Goal: Information Seeking & Learning: Learn about a topic

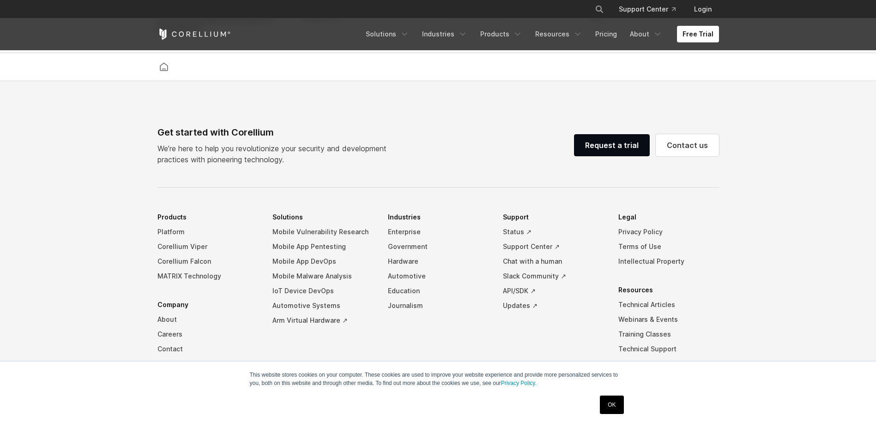
scroll to position [2167, 0]
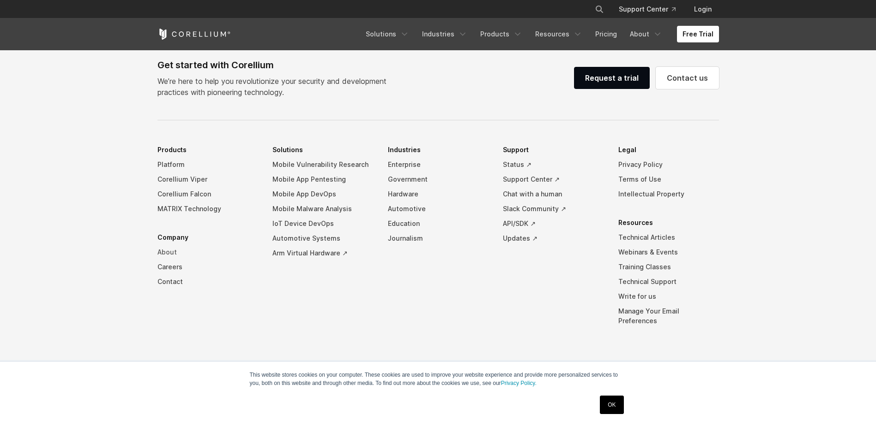
click at [170, 260] on link "About" at bounding box center [207, 252] width 101 height 15
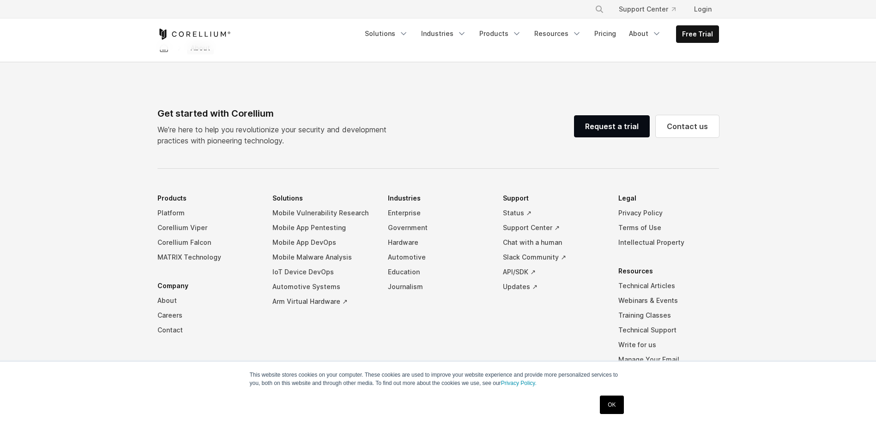
scroll to position [1557, 0]
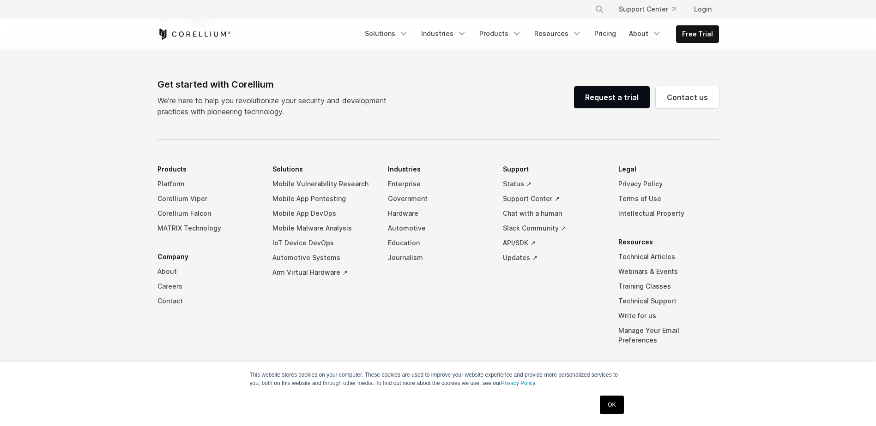
click at [168, 279] on link "Careers" at bounding box center [207, 286] width 101 height 15
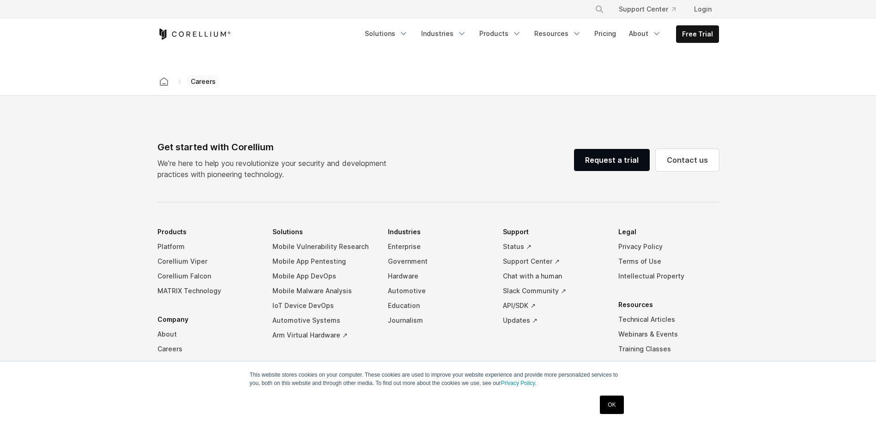
scroll to position [646, 0]
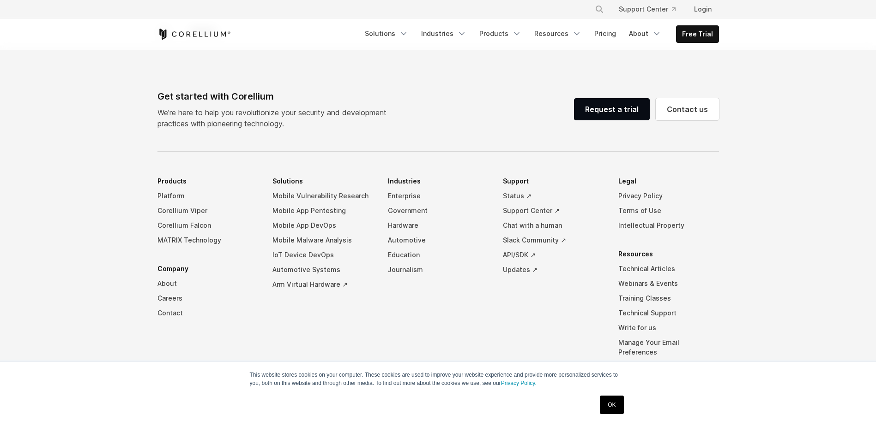
click at [168, 269] on li "Company About Careers Contact" at bounding box center [207, 291] width 101 height 59
click at [166, 284] on link "About" at bounding box center [207, 283] width 101 height 15
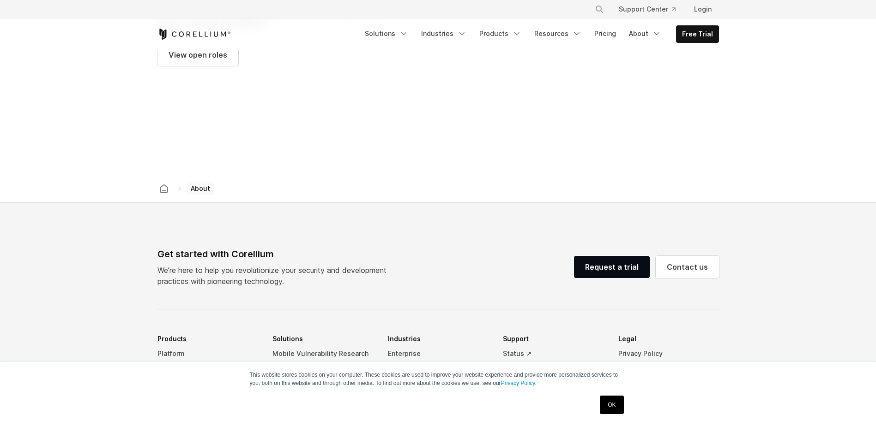
scroll to position [1431, 0]
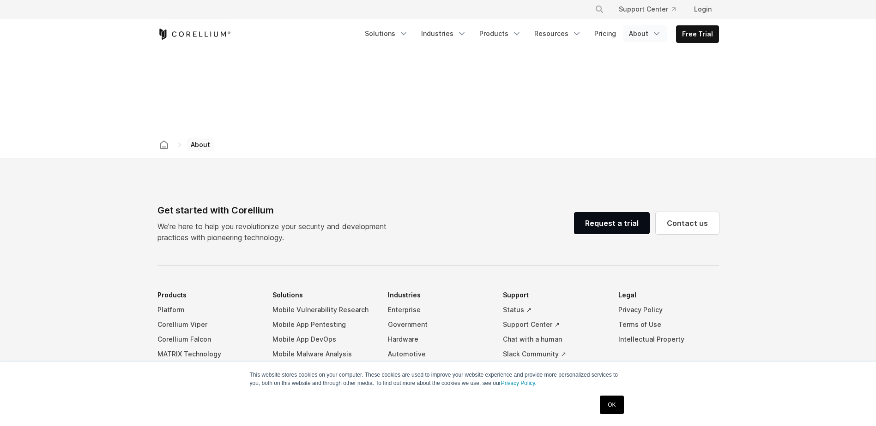
click at [659, 34] on polyline "Navigation Menu" at bounding box center [656, 34] width 5 height 2
click at [557, 37] on link "Resources" at bounding box center [557, 33] width 58 height 17
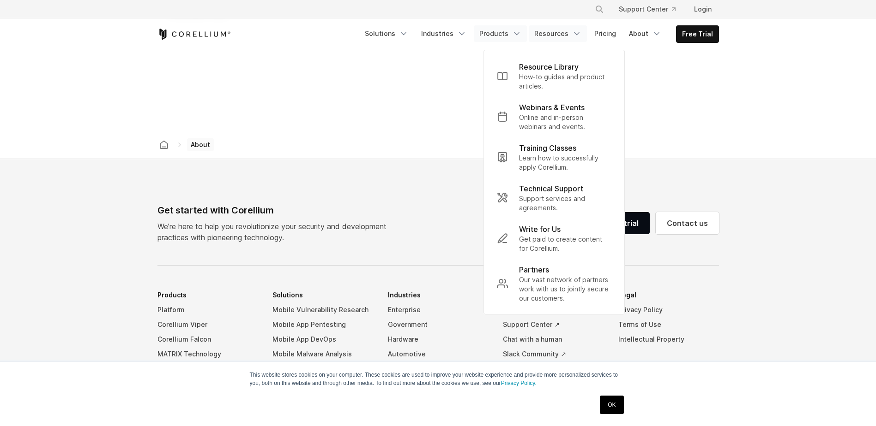
click at [502, 33] on link "Products" at bounding box center [500, 33] width 53 height 17
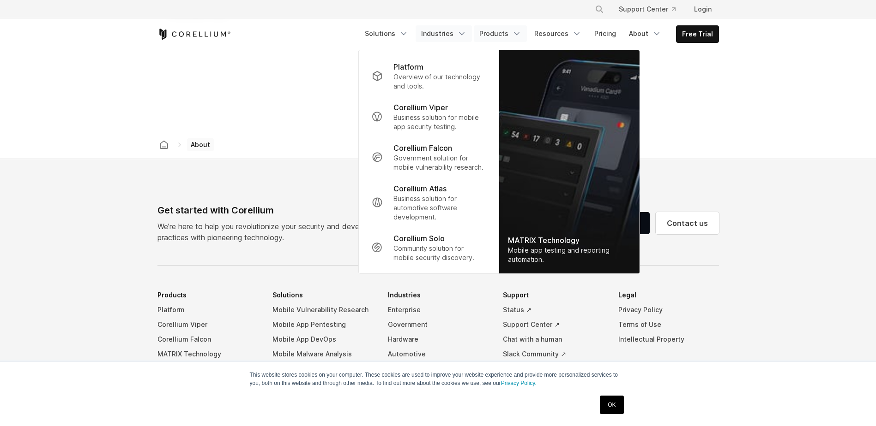
click at [441, 30] on link "Industries" at bounding box center [443, 33] width 56 height 17
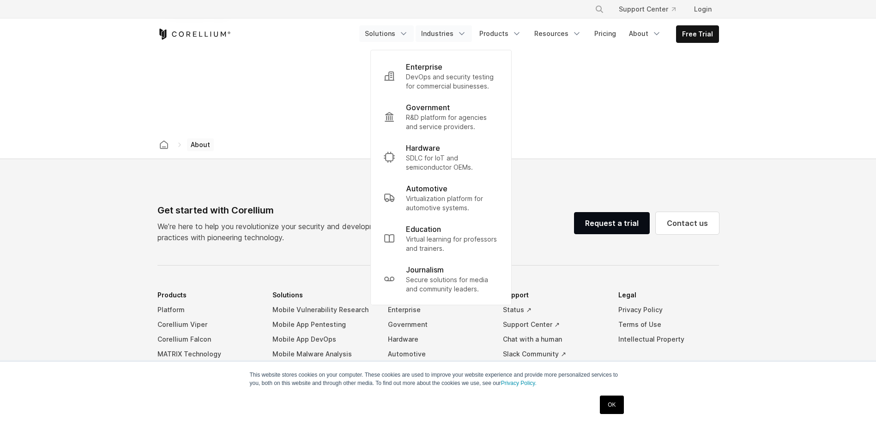
click at [414, 32] on link "Solutions" at bounding box center [386, 33] width 54 height 17
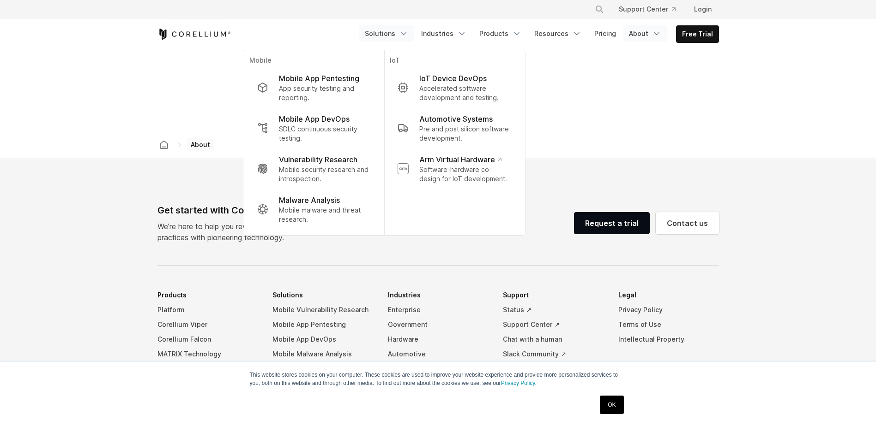
click at [655, 33] on icon "Navigation Menu" at bounding box center [656, 33] width 9 height 9
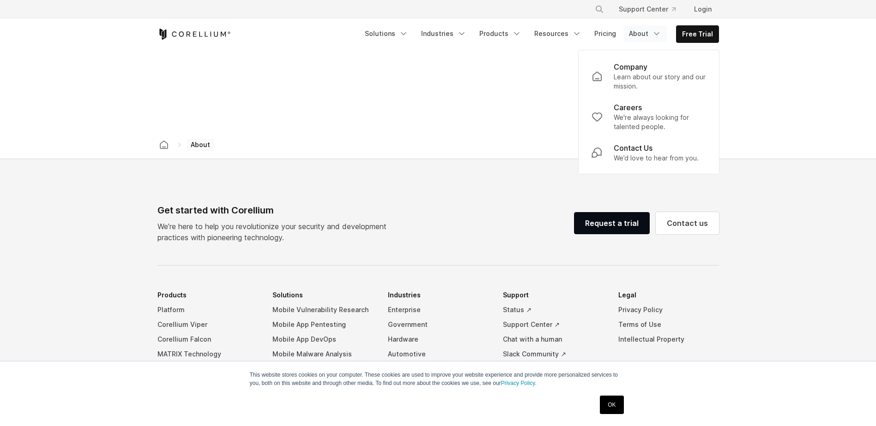
click at [443, 204] on div "Get started with Corellium We’re here to help you revolutionize your security a…" at bounding box center [437, 224] width 561 height 40
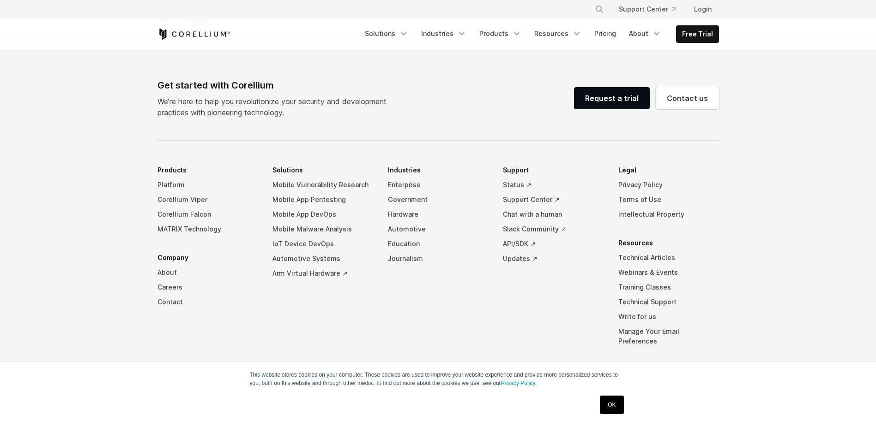
scroll to position [1557, 0]
